Goal: Information Seeking & Learning: Check status

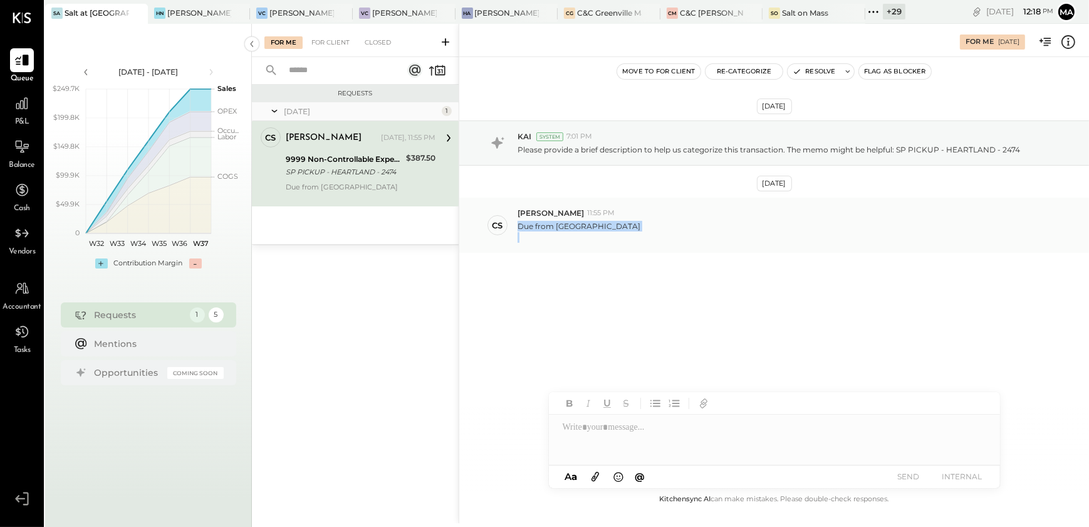
drag, startPoint x: 519, startPoint y: 229, endPoint x: 646, endPoint y: 232, distance: 126.7
click at [646, 232] on div "Due from [GEOGRAPHIC_DATA]" at bounding box center [799, 230] width 562 height 24
click at [337, 41] on div "For Client" at bounding box center [330, 42] width 51 height 13
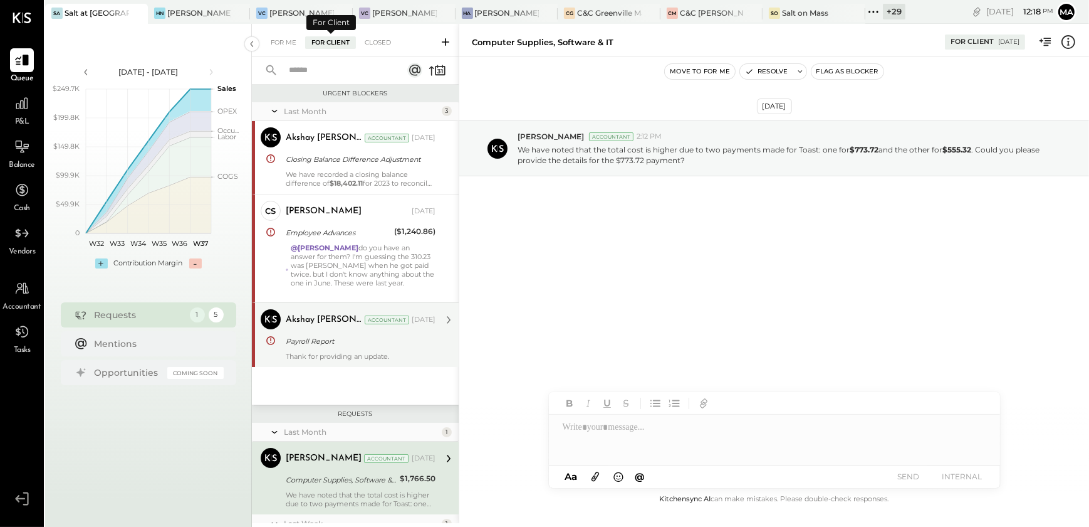
scroll to position [127, 0]
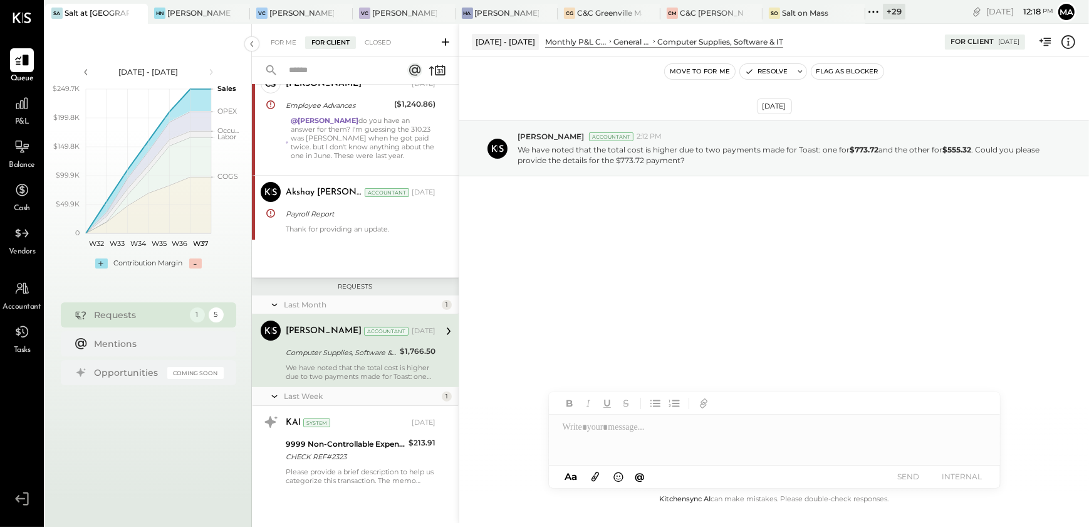
click at [395, 376] on div "We have noted that the total cost is higher due to two payments made for Toast:…" at bounding box center [361, 372] width 150 height 18
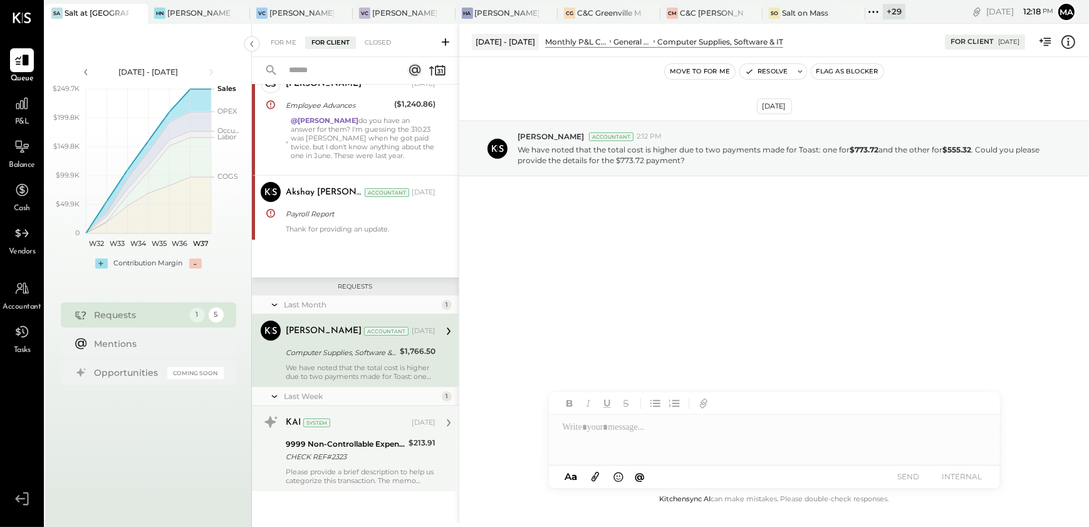
drag, startPoint x: 333, startPoint y: 470, endPoint x: 345, endPoint y: 462, distance: 13.9
click at [336, 470] on div "Please provide a brief description to help us categorize this transaction. The …" at bounding box center [361, 476] width 150 height 18
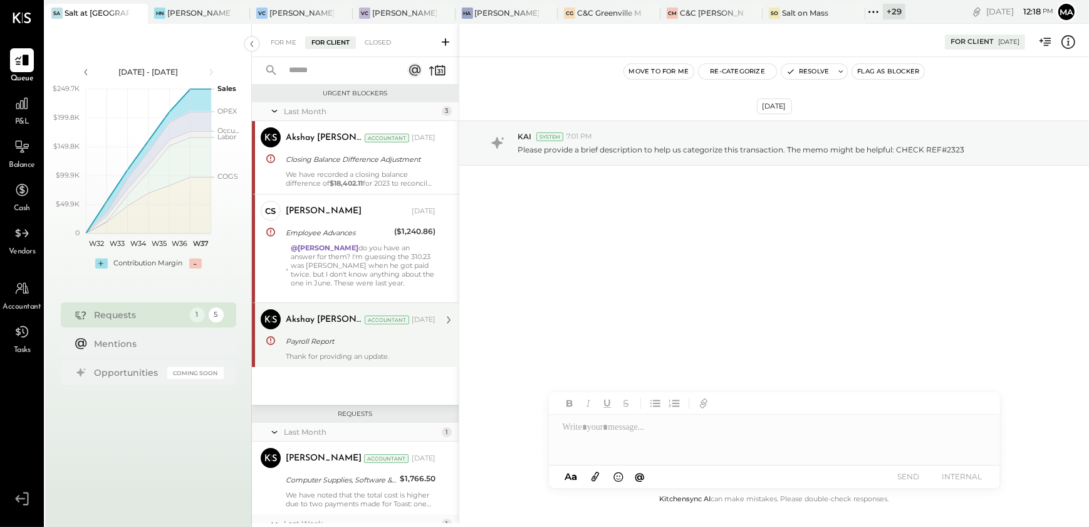
click at [379, 340] on div "Payroll Report" at bounding box center [359, 341] width 146 height 13
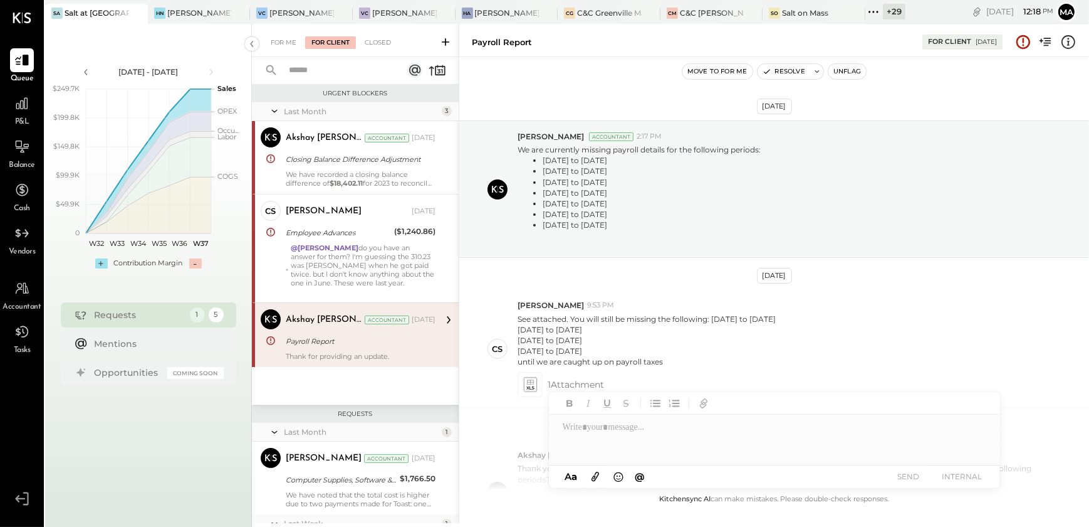
scroll to position [309, 0]
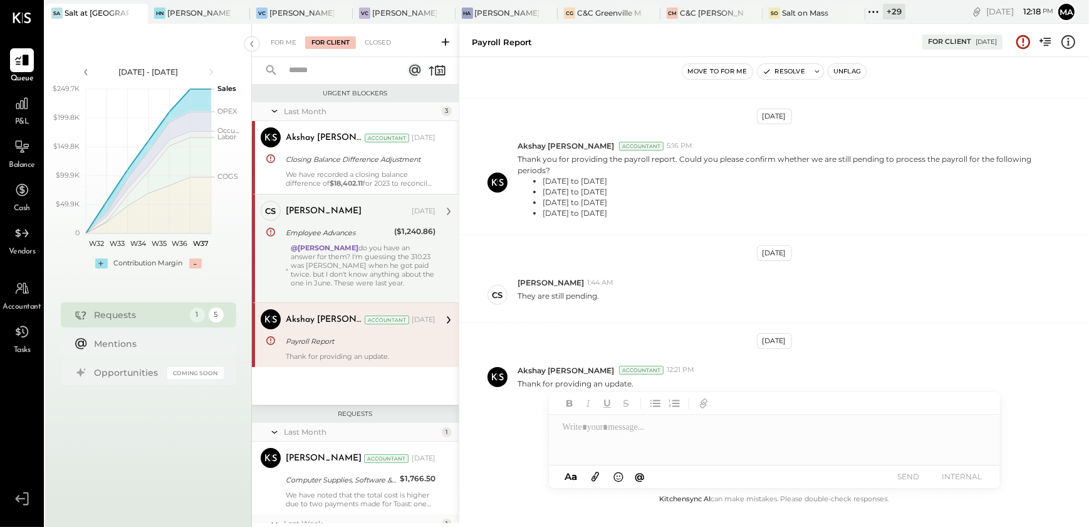
click at [389, 268] on div "@[PERSON_NAME] do you have an answer for them? I'm guessing the 310.23 was [PER…" at bounding box center [363, 269] width 145 height 53
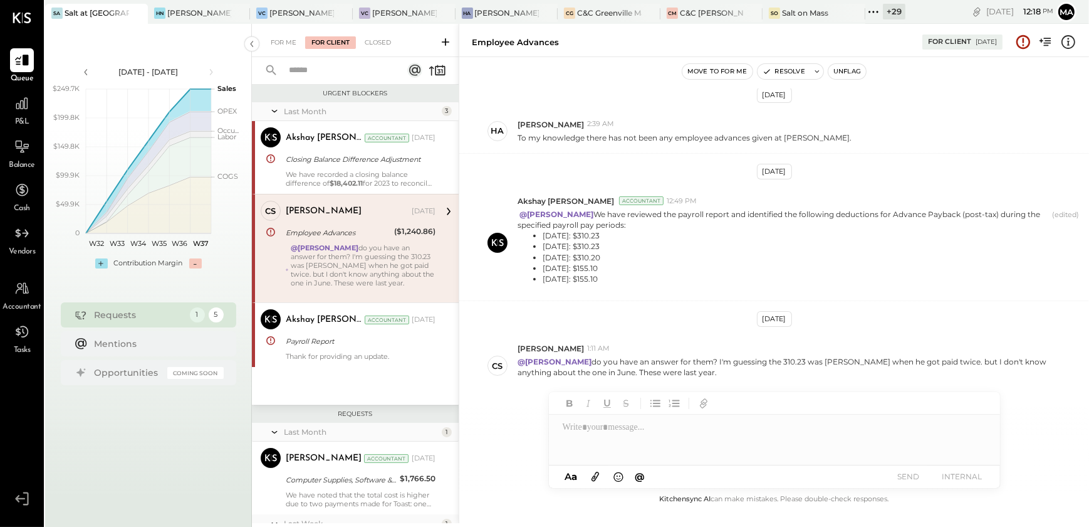
click at [291, 50] on div "For Me For Client Closed" at bounding box center [355, 40] width 207 height 33
click at [281, 46] on div "For Me" at bounding box center [284, 42] width 38 height 13
